Goal: Task Accomplishment & Management: Use online tool/utility

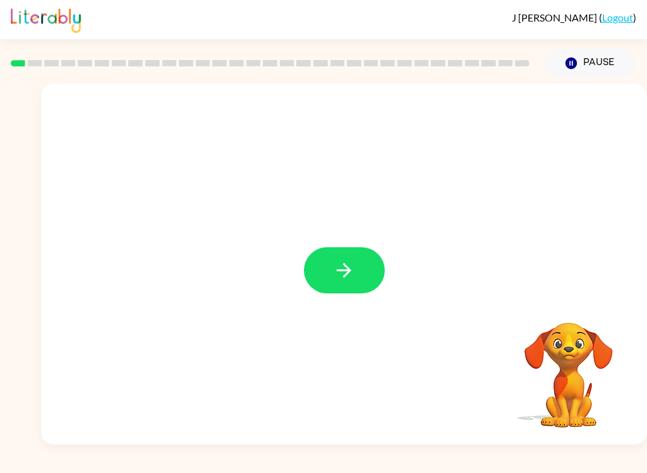
click at [346, 273] on icon "button" at bounding box center [344, 270] width 22 height 22
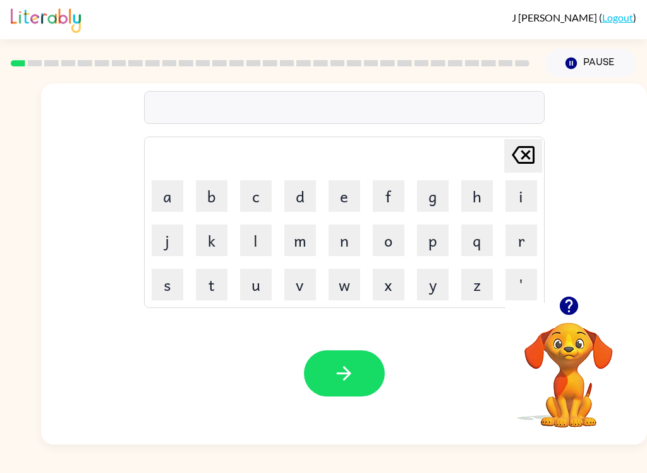
click at [434, 190] on button "g" at bounding box center [433, 196] width 32 height 32
click at [174, 189] on button "a" at bounding box center [168, 196] width 32 height 32
click at [439, 233] on button "p" at bounding box center [433, 240] width 32 height 32
click at [367, 369] on button "button" at bounding box center [344, 373] width 81 height 46
click at [437, 230] on button "p" at bounding box center [433, 240] width 32 height 32
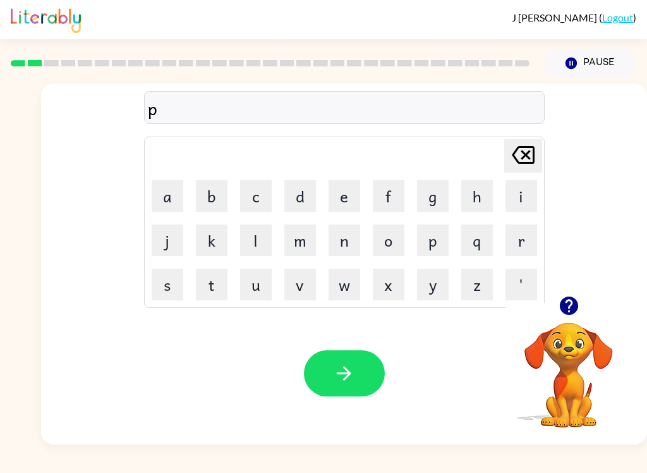
click at [401, 233] on button "o" at bounding box center [389, 240] width 32 height 32
click at [364, 353] on button "button" at bounding box center [344, 373] width 81 height 46
click at [307, 234] on button "m" at bounding box center [300, 240] width 32 height 32
click at [262, 274] on button "u" at bounding box center [256, 285] width 32 height 32
click at [306, 190] on button "d" at bounding box center [300, 196] width 32 height 32
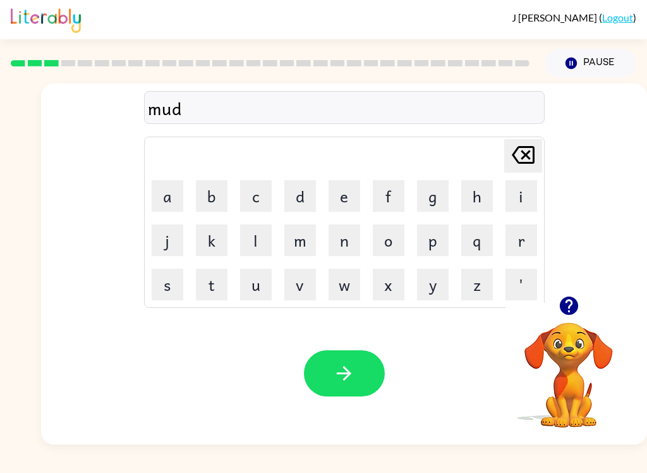
click at [363, 369] on button "button" at bounding box center [344, 373] width 81 height 46
click at [265, 187] on button "c" at bounding box center [256, 196] width 32 height 32
click at [522, 231] on button "r" at bounding box center [522, 240] width 32 height 32
click at [396, 235] on button "o" at bounding box center [389, 240] width 32 height 32
click at [438, 231] on button "p" at bounding box center [433, 240] width 32 height 32
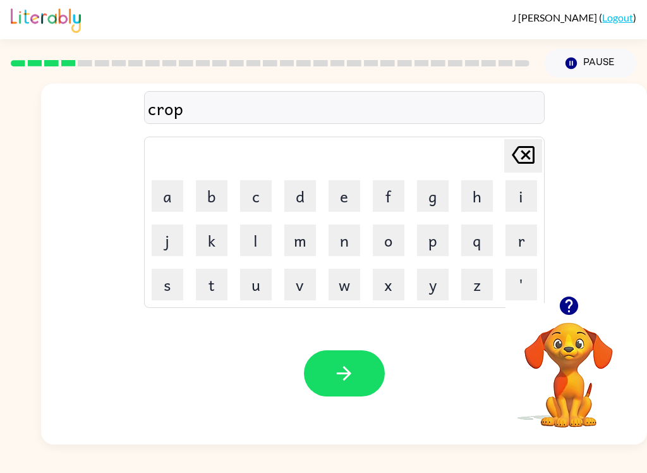
click at [358, 363] on button "button" at bounding box center [344, 373] width 81 height 46
click at [393, 195] on button "f" at bounding box center [389, 196] width 32 height 32
click at [260, 239] on button "l" at bounding box center [256, 240] width 32 height 32
click at [523, 186] on button "i" at bounding box center [522, 196] width 32 height 32
click at [250, 180] on button "c" at bounding box center [256, 196] width 32 height 32
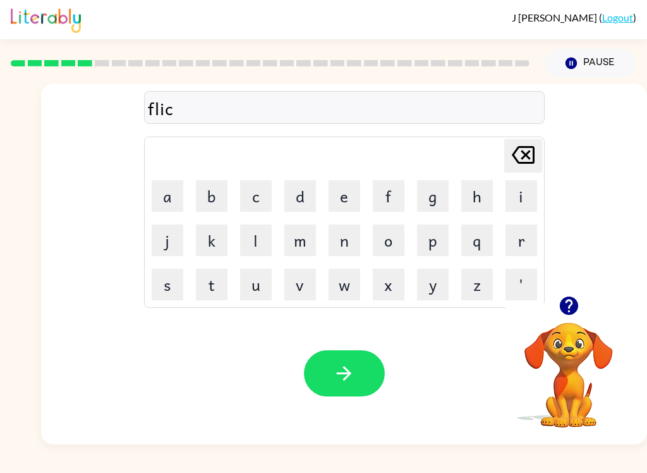
click at [357, 355] on button "button" at bounding box center [344, 373] width 81 height 46
click at [170, 191] on button "a" at bounding box center [168, 196] width 32 height 32
click at [306, 243] on button "m" at bounding box center [300, 240] width 32 height 32
click at [343, 195] on button "e" at bounding box center [345, 196] width 32 height 32
click at [351, 371] on icon "button" at bounding box center [344, 373] width 22 height 22
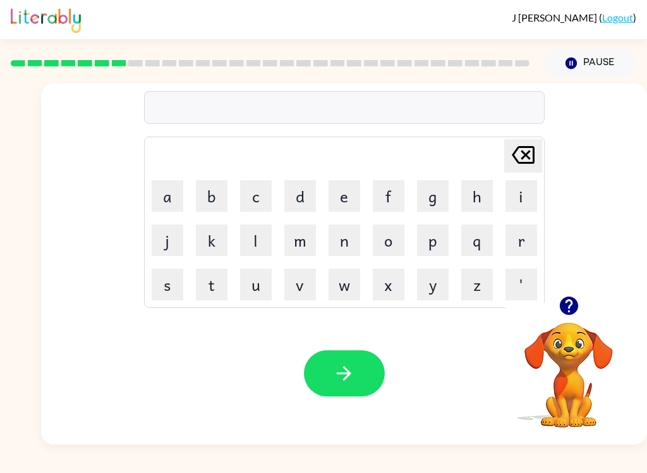
click at [171, 285] on button "s" at bounding box center [168, 285] width 32 height 32
click at [433, 192] on button "g" at bounding box center [433, 196] width 32 height 32
click at [528, 233] on button "r" at bounding box center [522, 240] width 32 height 32
click at [522, 194] on button "i" at bounding box center [522, 196] width 32 height 32
click at [217, 188] on button "b" at bounding box center [212, 196] width 32 height 32
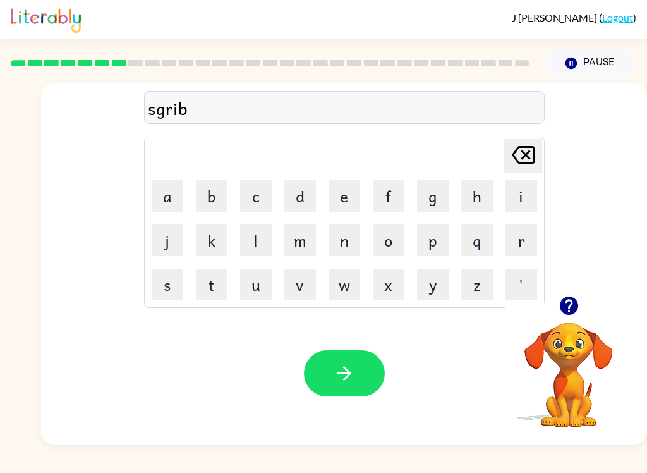
click at [266, 233] on button "l" at bounding box center [256, 240] width 32 height 32
click at [360, 379] on button "button" at bounding box center [344, 373] width 81 height 46
click at [342, 276] on button "w" at bounding box center [345, 285] width 32 height 32
click at [526, 198] on button "i" at bounding box center [522, 196] width 32 height 32
click at [647, 425] on div "Your browser must support playing .mp4 files to use Literably. Please try using…" at bounding box center [344, 373] width 606 height 142
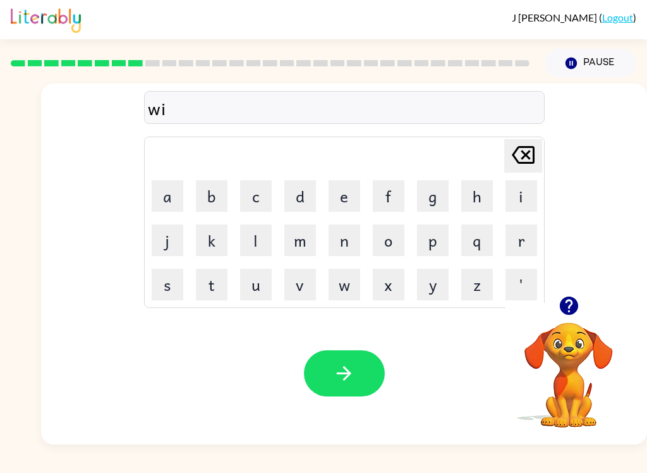
click at [219, 279] on button "t" at bounding box center [212, 285] width 32 height 32
click at [484, 195] on button "h" at bounding box center [477, 196] width 32 height 32
click at [351, 368] on icon "button" at bounding box center [344, 373] width 22 height 22
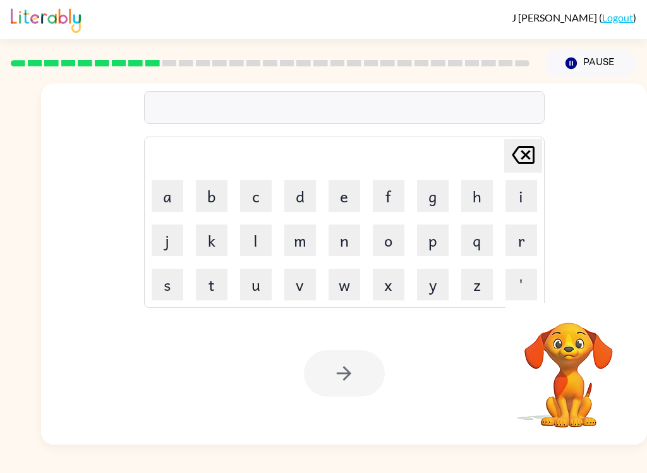
click at [341, 379] on div at bounding box center [344, 373] width 81 height 46
click at [374, 370] on div at bounding box center [344, 373] width 81 height 46
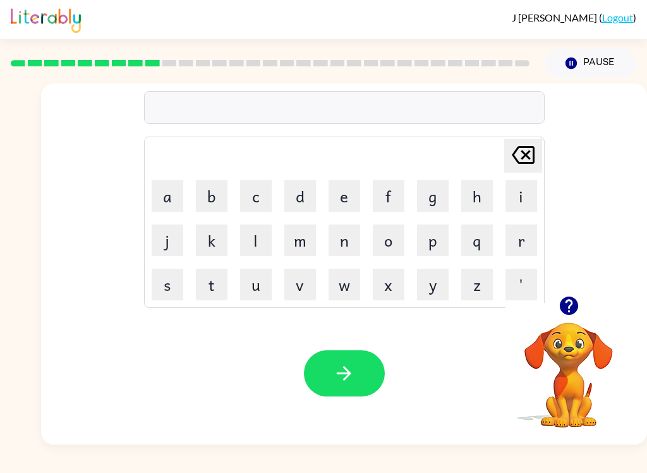
click at [258, 202] on button "c" at bounding box center [256, 196] width 32 height 32
click at [349, 270] on button "w" at bounding box center [345, 285] width 32 height 32
click at [517, 150] on icon at bounding box center [523, 155] width 23 height 18
click at [516, 150] on icon at bounding box center [523, 155] width 23 height 18
click at [570, 58] on icon "Pause" at bounding box center [571, 63] width 14 height 14
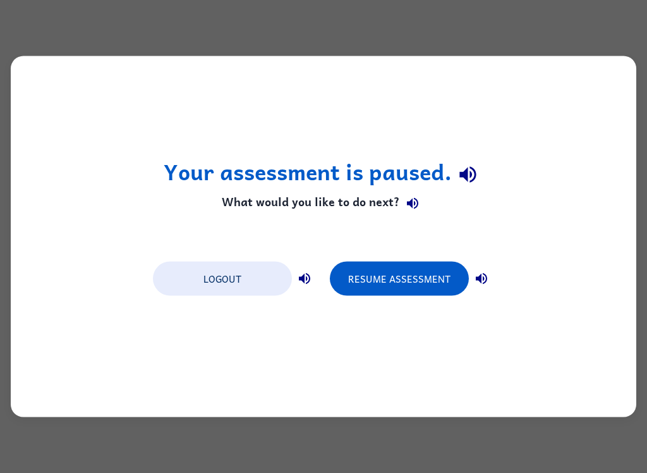
click at [207, 281] on button "Logout" at bounding box center [222, 279] width 139 height 34
